Goal: Transaction & Acquisition: Purchase product/service

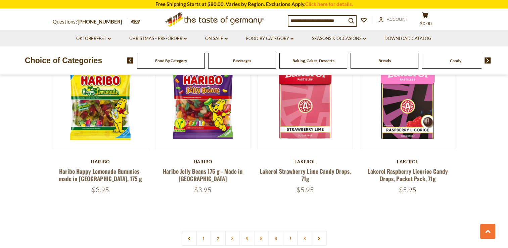
scroll to position [1543, 0]
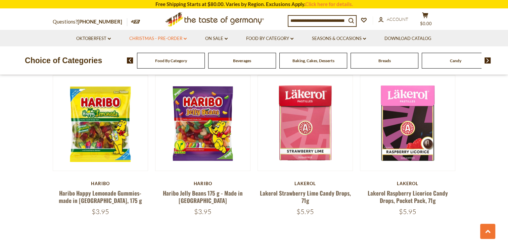
click at [180, 37] on link "Christmas - PRE-ORDER dropdown_arrow" at bounding box center [157, 38] width 57 height 7
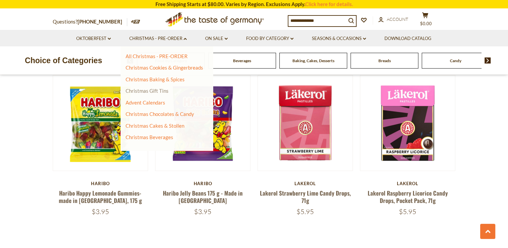
click at [151, 93] on link "Christmas Gift Tins" at bounding box center [146, 91] width 43 height 6
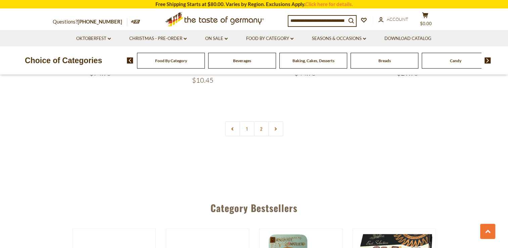
scroll to position [1577, 0]
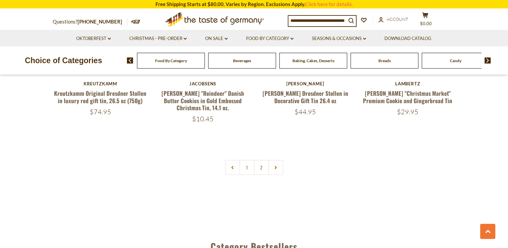
click at [262, 160] on link "2" at bounding box center [261, 167] width 15 height 15
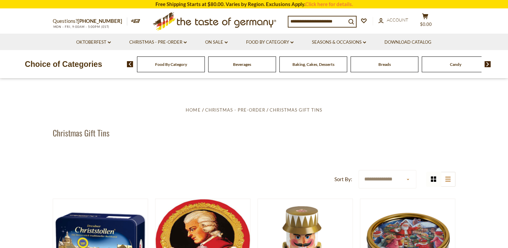
scroll to position [0, 0]
